Goal: Transaction & Acquisition: Obtain resource

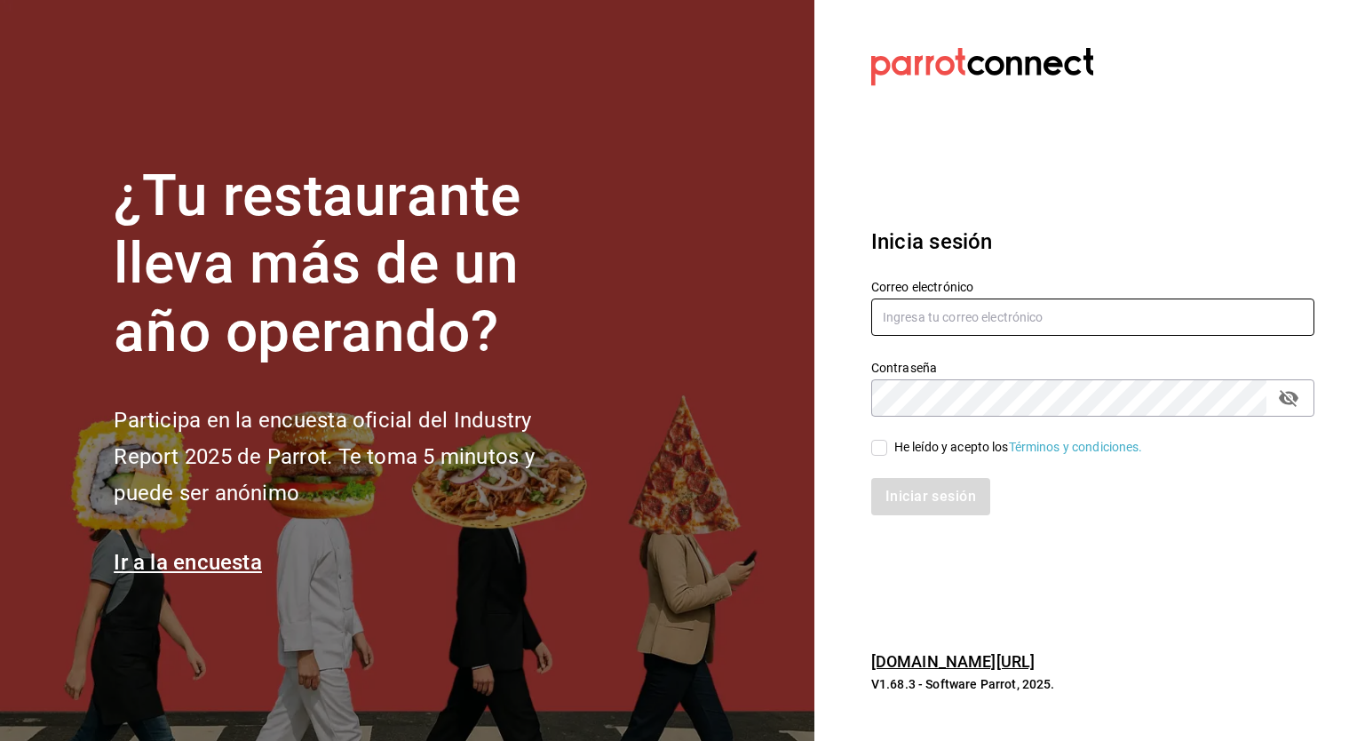
type input "[EMAIL_ADDRESS][PERSON_NAME][DOMAIN_NAME]"
click at [883, 450] on input "He leído y acepto los Términos y condiciones." at bounding box center [879, 448] width 16 height 16
checkbox input "true"
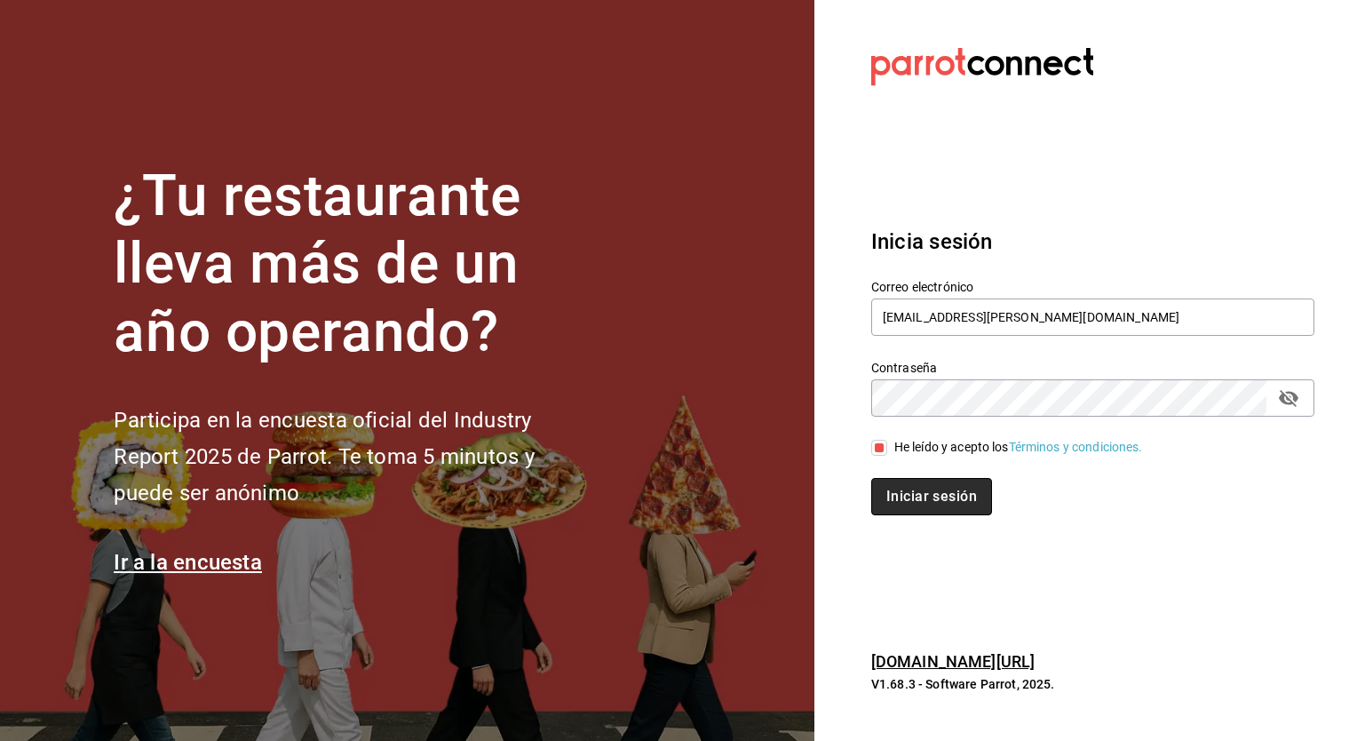
click at [910, 492] on button "Iniciar sesión" at bounding box center [931, 496] width 121 height 37
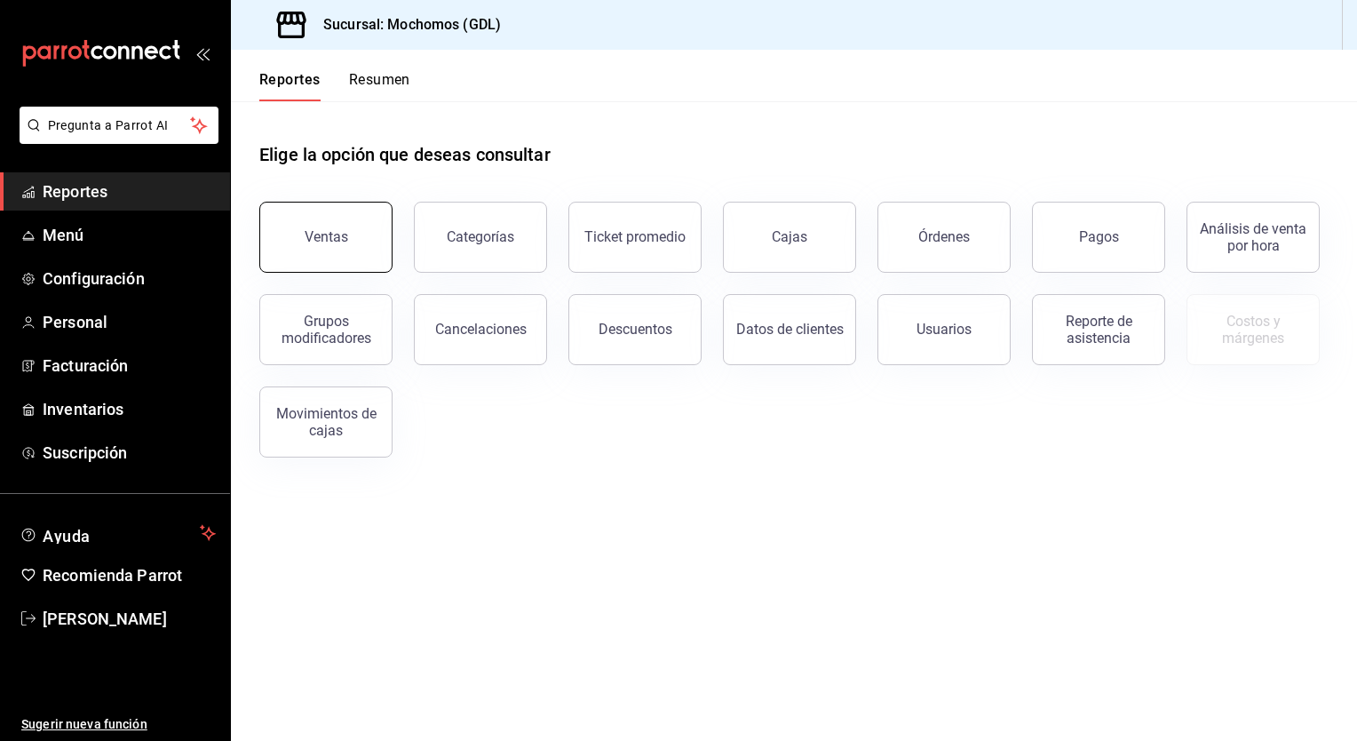
click at [346, 226] on button "Ventas" at bounding box center [325, 237] width 133 height 71
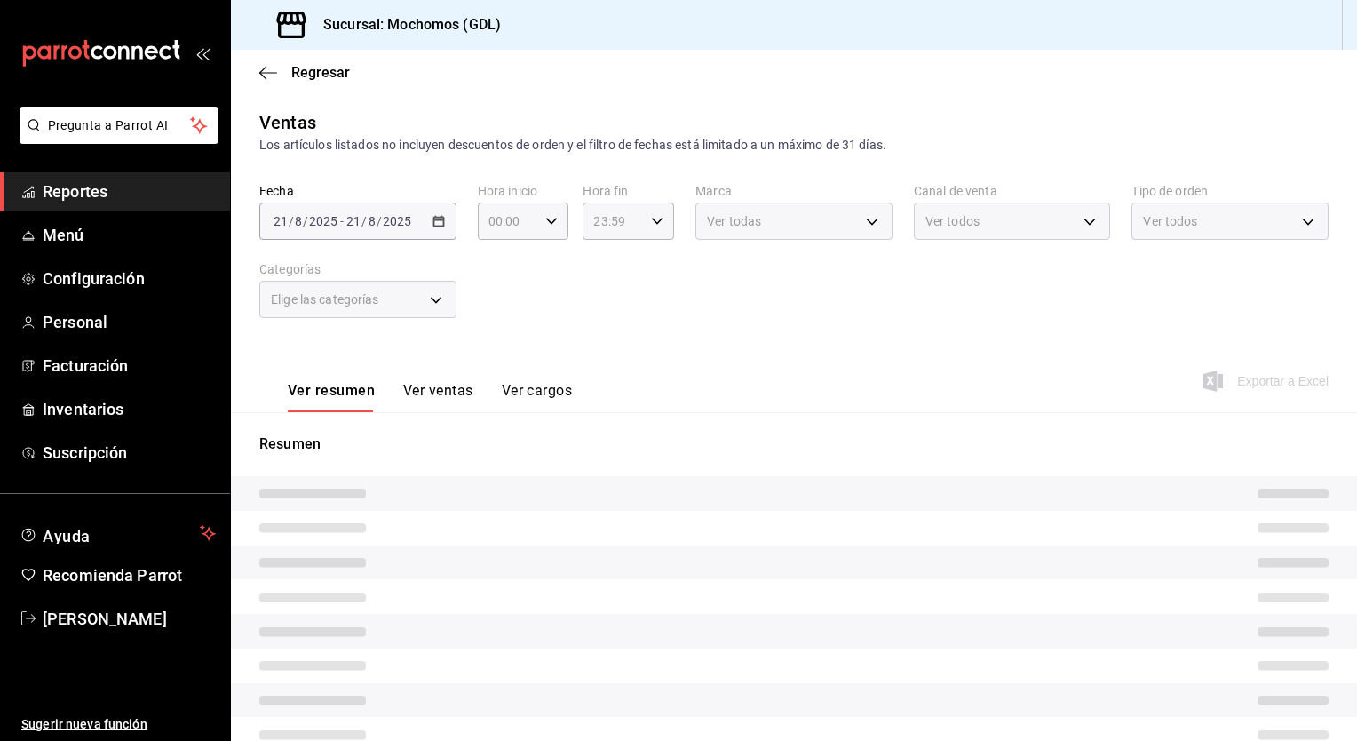
click at [426, 230] on div "[DATE] [DATE] - [DATE] [DATE]" at bounding box center [357, 221] width 197 height 37
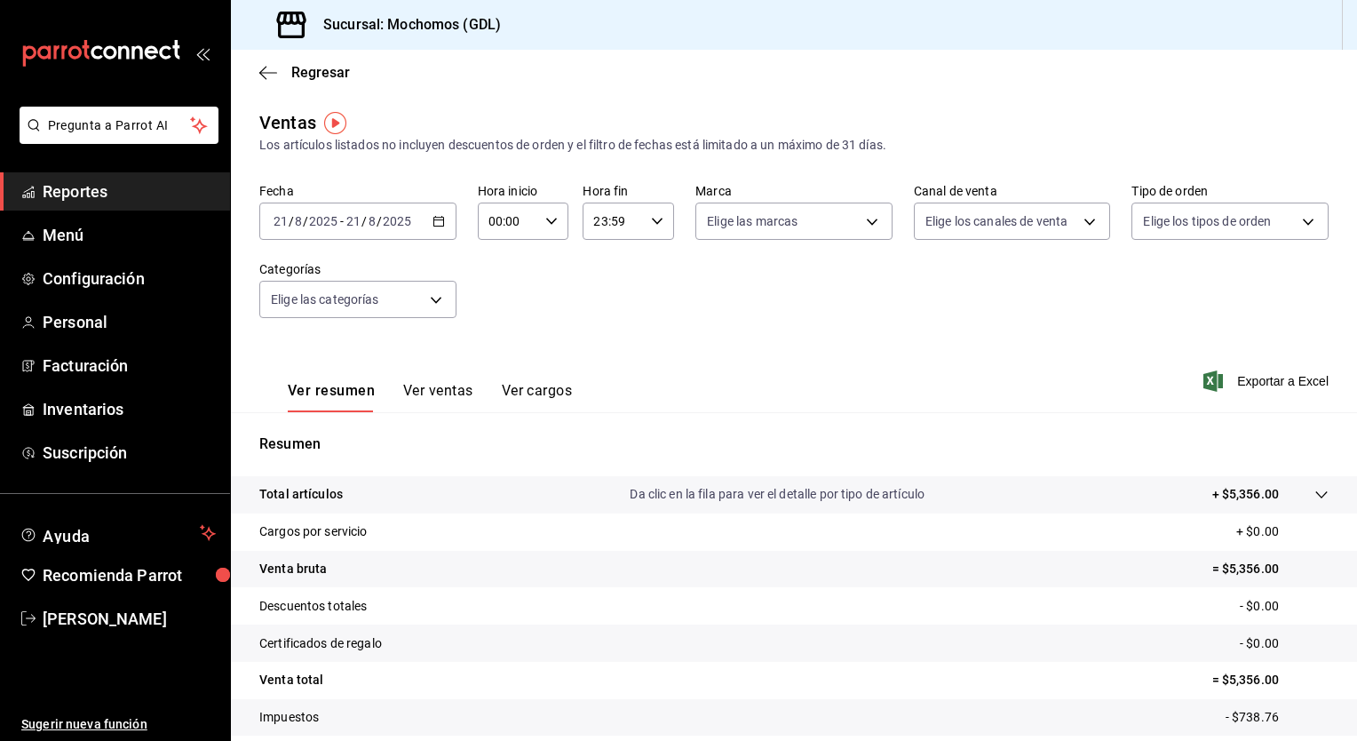
click at [433, 226] on \(Stroke\) "button" at bounding box center [438, 222] width 11 height 10
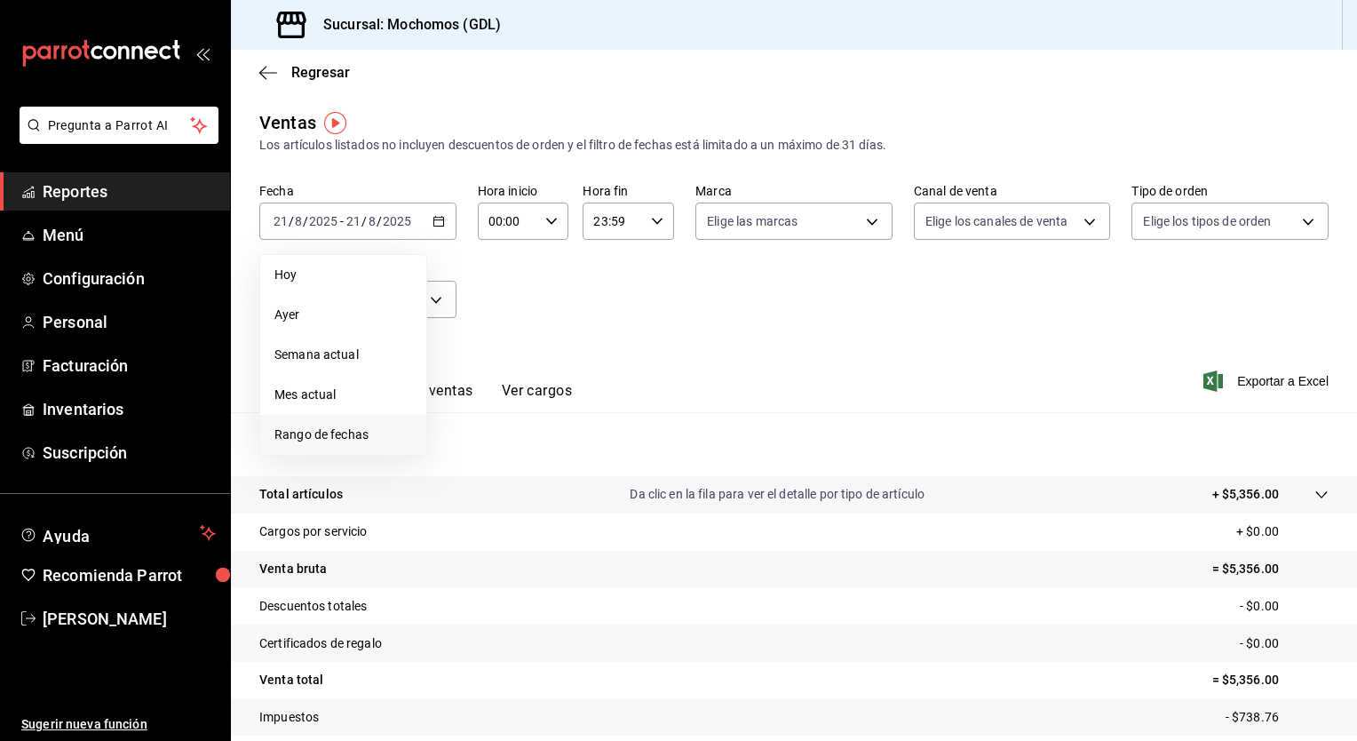
click at [313, 427] on span "Rango de fechas" at bounding box center [343, 434] width 138 height 19
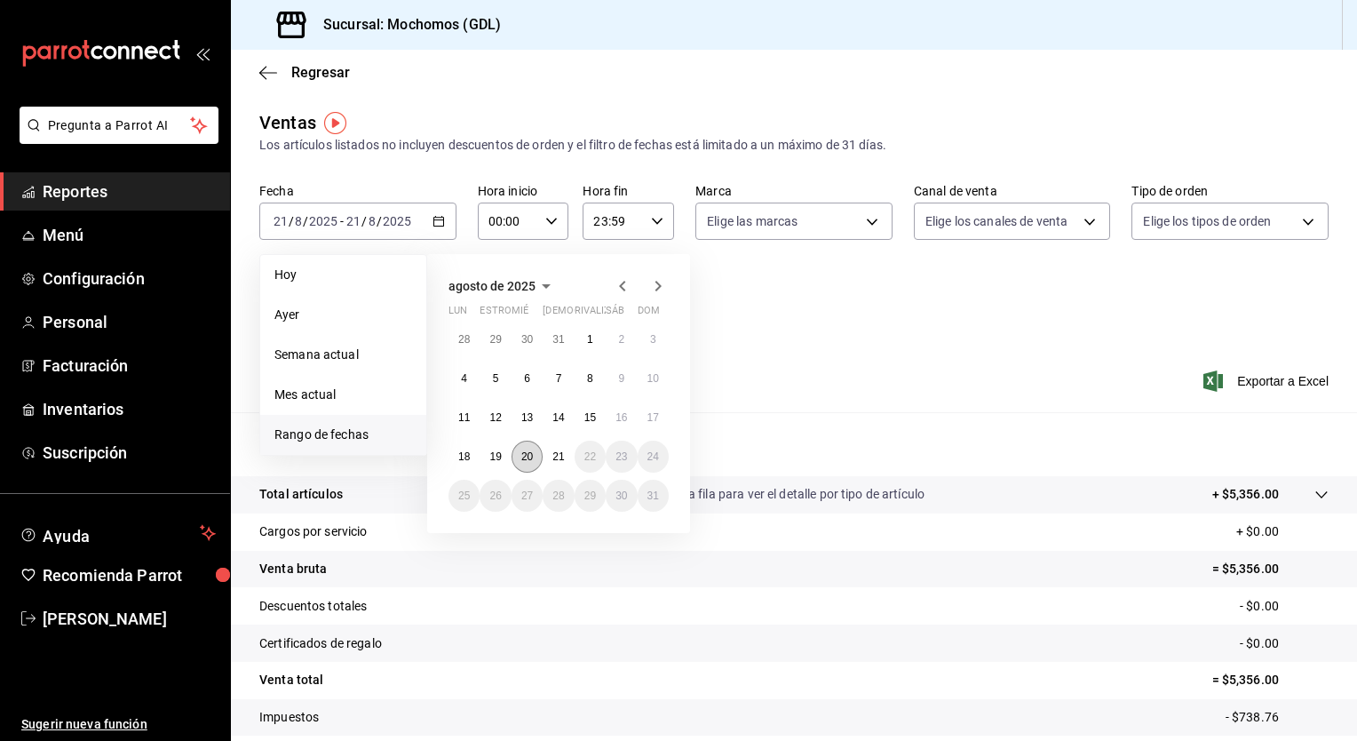
click at [533, 456] on abbr "20" at bounding box center [527, 456] width 12 height 12
click at [558, 455] on abbr "21" at bounding box center [558, 456] width 12 height 12
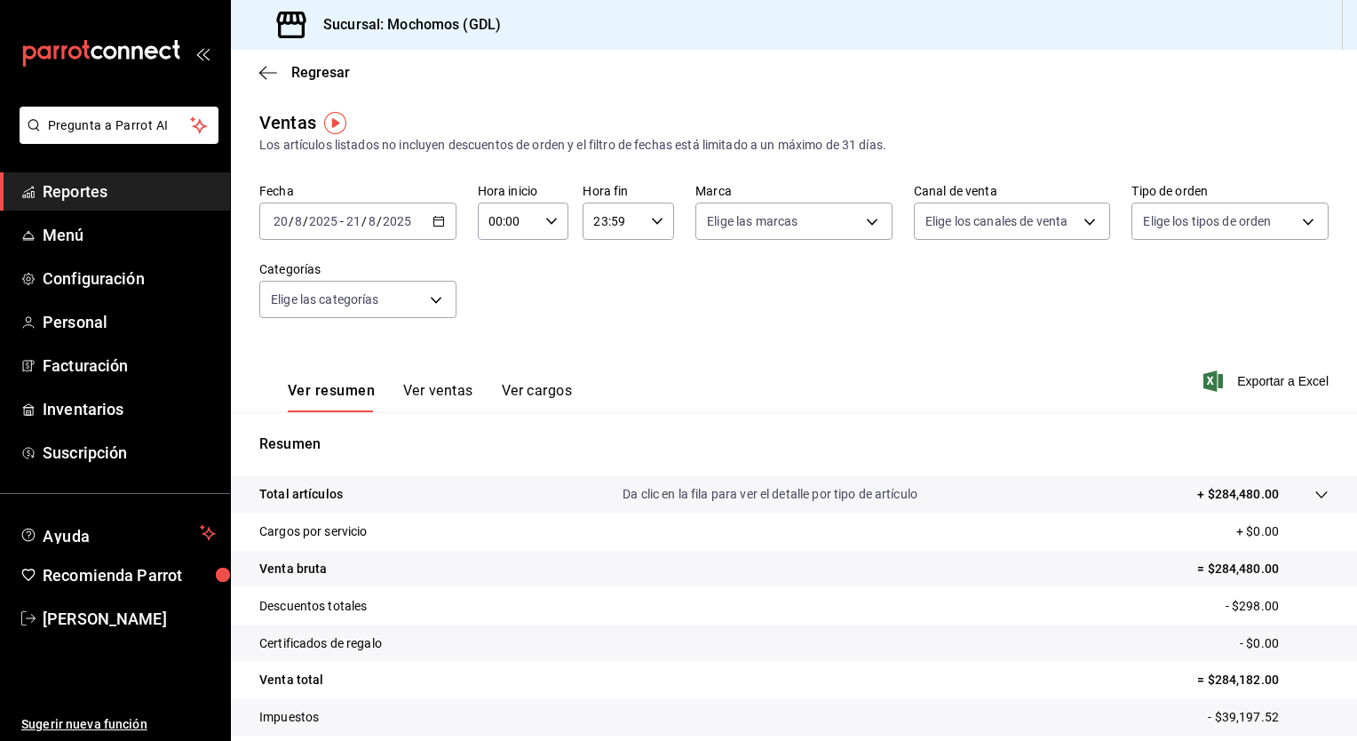
click at [548, 212] on div "00:00 Hora inicio" at bounding box center [523, 221] width 91 height 37
click at [497, 361] on span "05" at bounding box center [497, 357] width 17 height 14
type input "05:00"
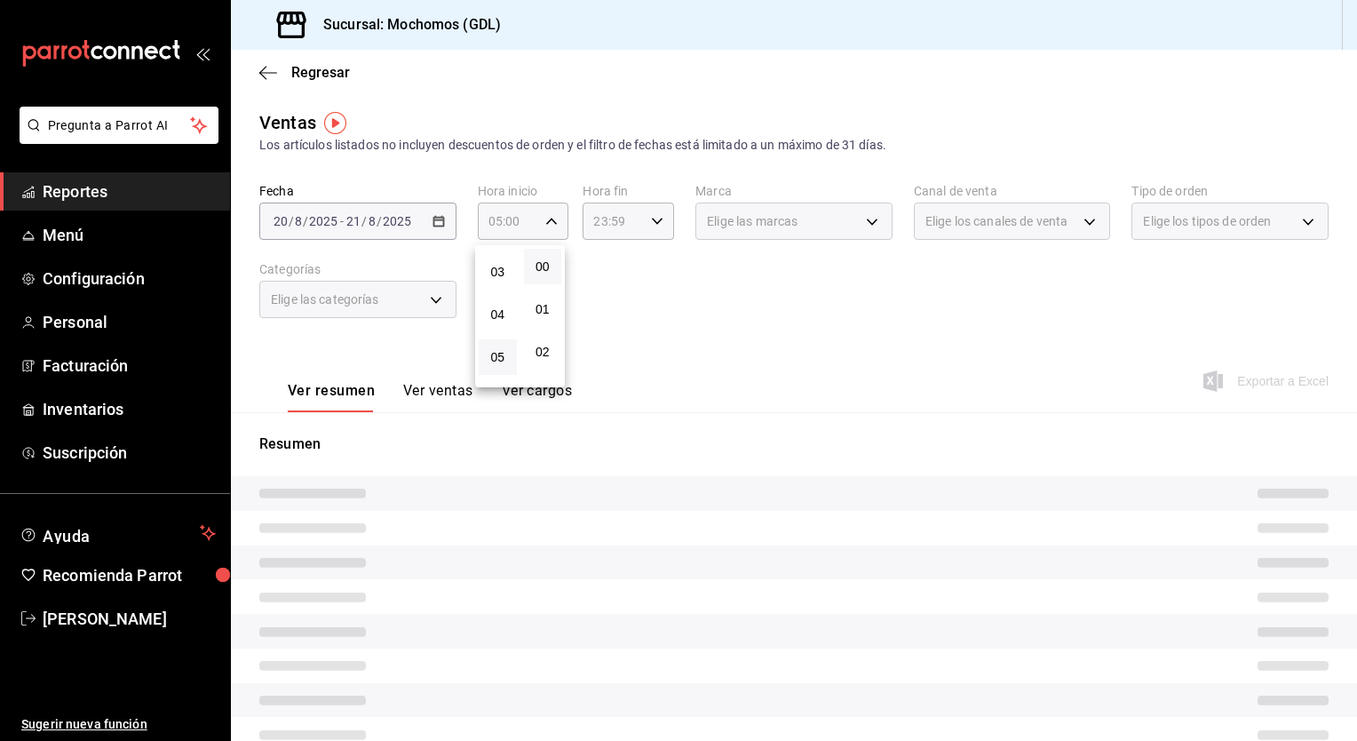
click at [693, 378] on div at bounding box center [678, 370] width 1357 height 741
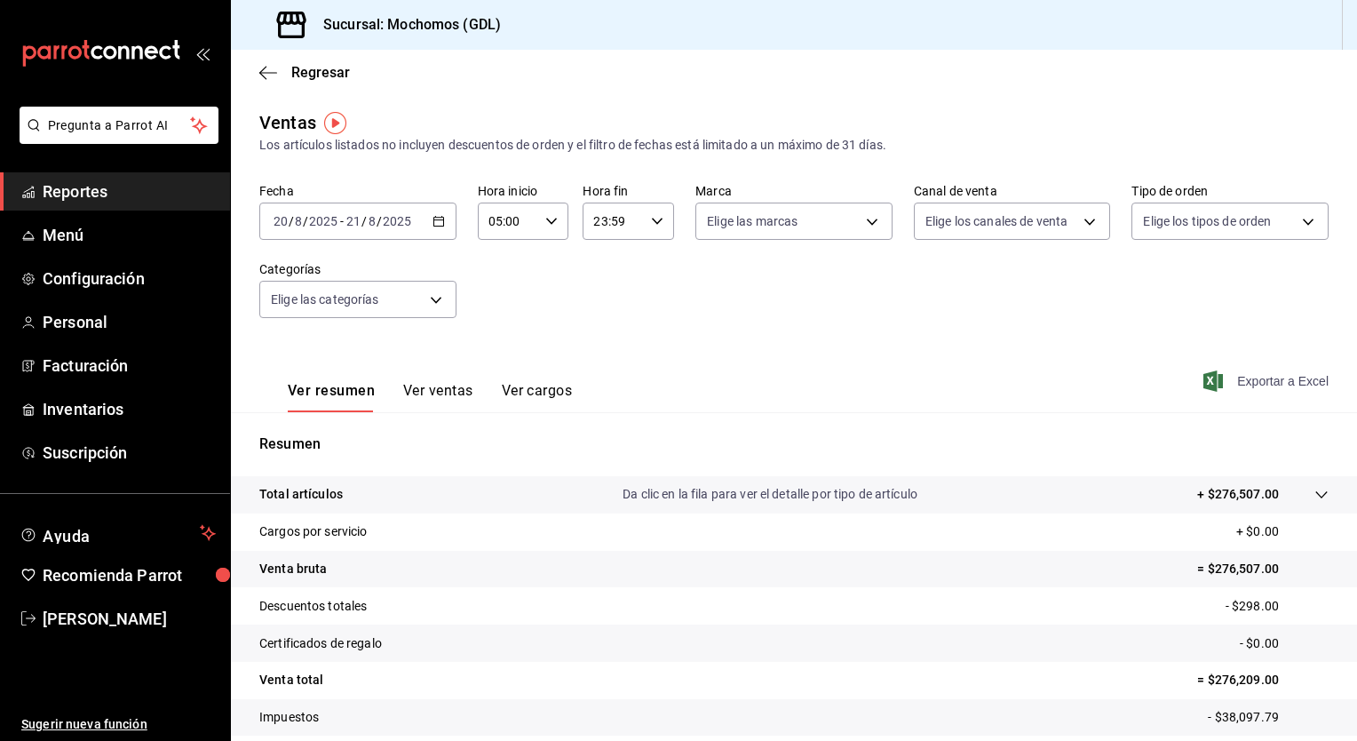
click at [1237, 385] on font "Exportar a Excel" at bounding box center [1282, 381] width 91 height 14
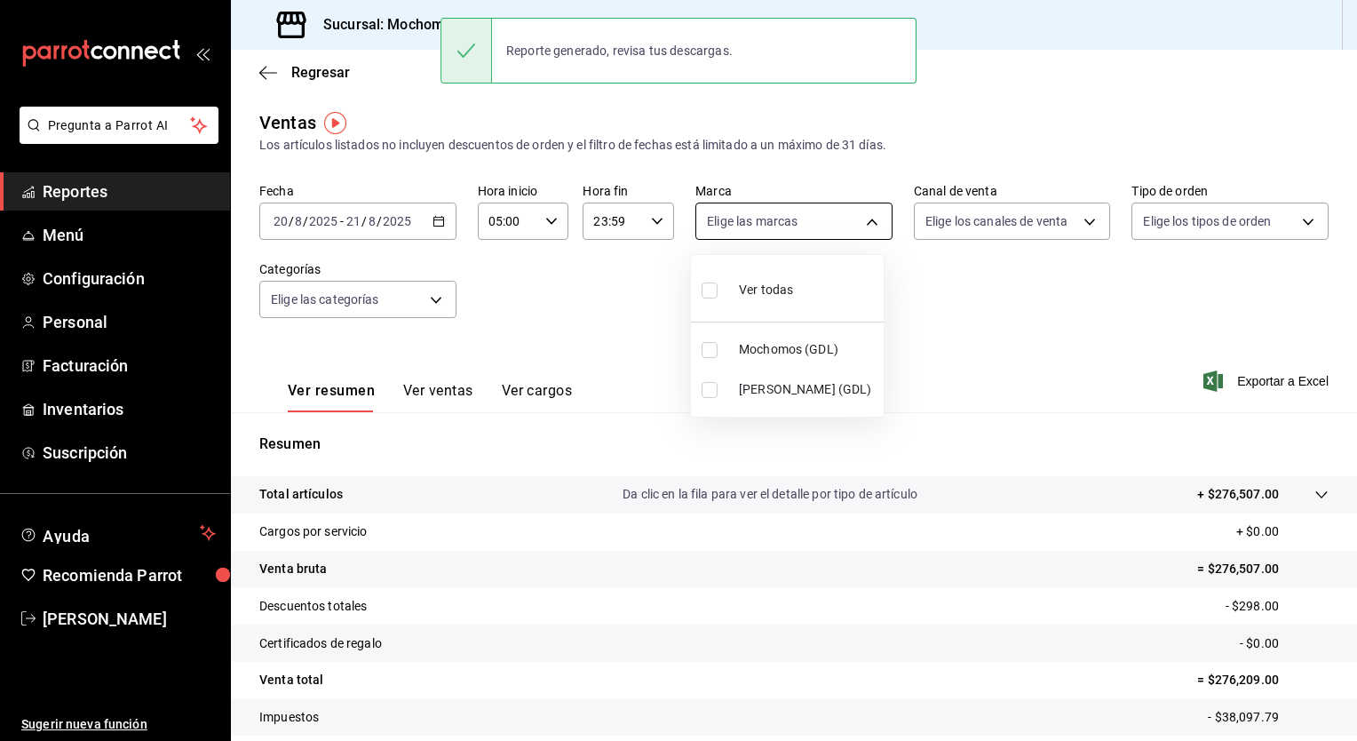
click at [869, 222] on body "Pregunta a Parrot AI Reportes Menú Configuración Personal Facturación Inventari…" at bounding box center [678, 370] width 1357 height 741
click at [732, 361] on li "Mochomos (GDL)" at bounding box center [787, 350] width 193 height 40
type input "36c25d4a-7cb0-456c-a434-e981d54830bc"
checkbox input "true"
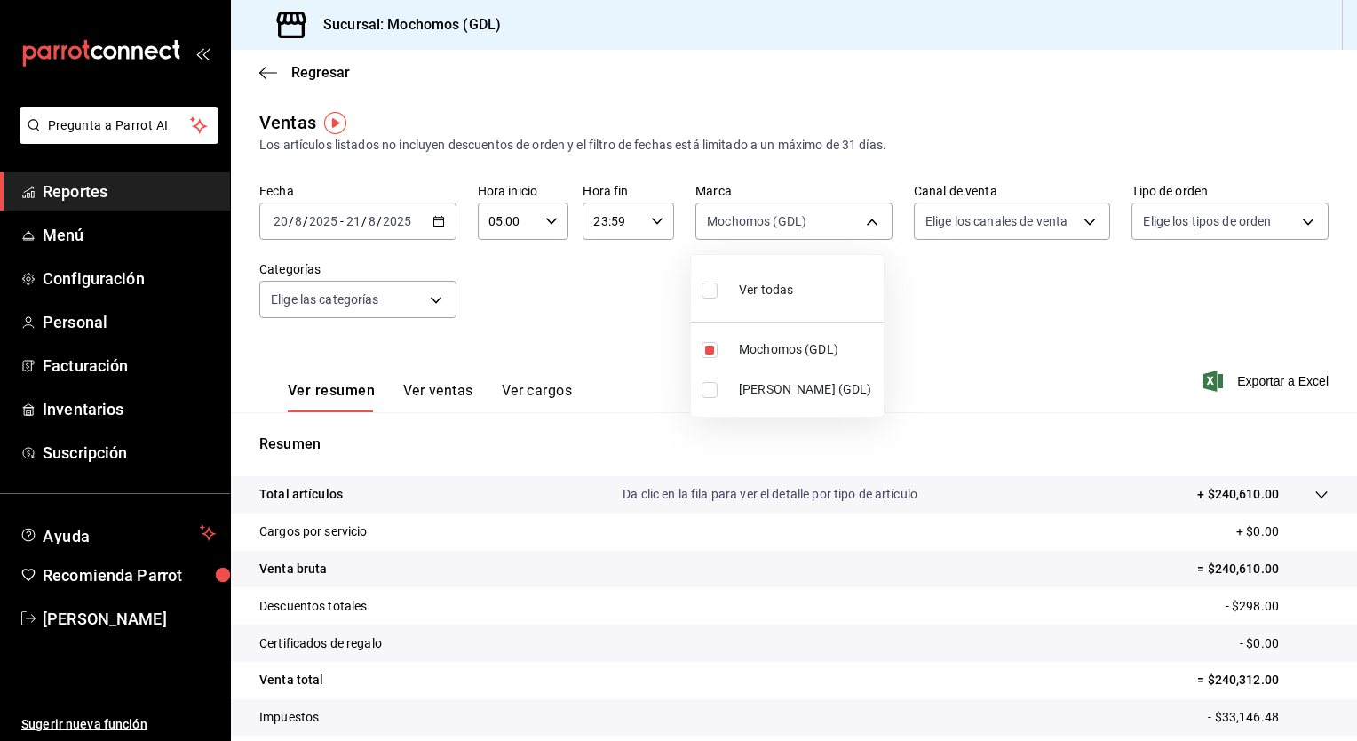
click at [1105, 371] on div at bounding box center [678, 370] width 1357 height 741
click at [1215, 385] on span "Exportar a Excel" at bounding box center [1268, 380] width 122 height 21
